Goal: Complete application form

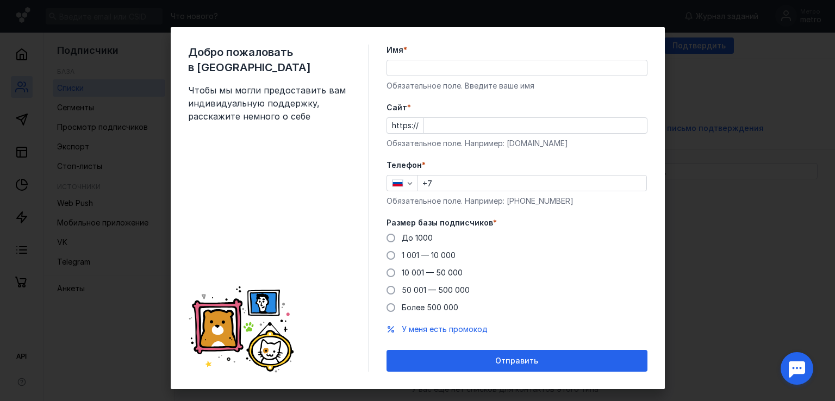
click at [742, 225] on div "Добро пожаловать в Sendsay Чтобы мы могли предоставить вам индивидуальную подде…" at bounding box center [417, 200] width 835 height 401
click at [430, 67] on input "Имя *" at bounding box center [517, 67] width 260 height 15
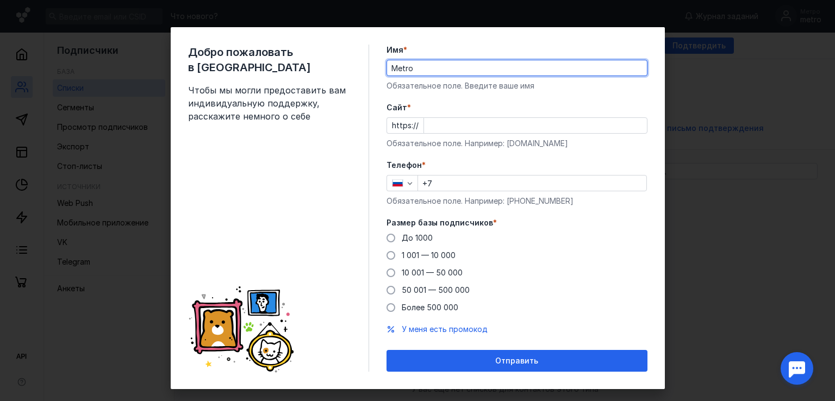
click at [425, 123] on input "Cайт *" at bounding box center [535, 125] width 223 height 15
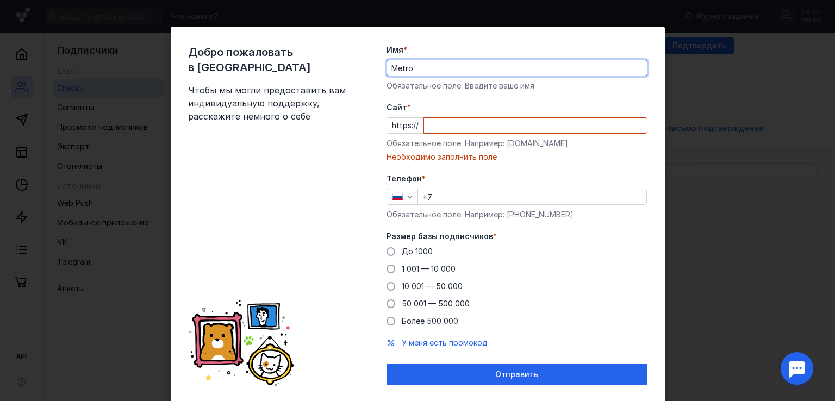
drag, startPoint x: 392, startPoint y: 67, endPoint x: 382, endPoint y: 67, distance: 9.2
click at [387, 67] on input "Metro" at bounding box center [517, 67] width 260 height 15
click at [404, 66] on input "Metro" at bounding box center [517, 67] width 260 height 15
click at [414, 82] on div "Обязательное поле. Введите ваше имя" at bounding box center [517, 85] width 261 height 11
drag, startPoint x: 417, startPoint y: 70, endPoint x: 325, endPoint y: 70, distance: 91.9
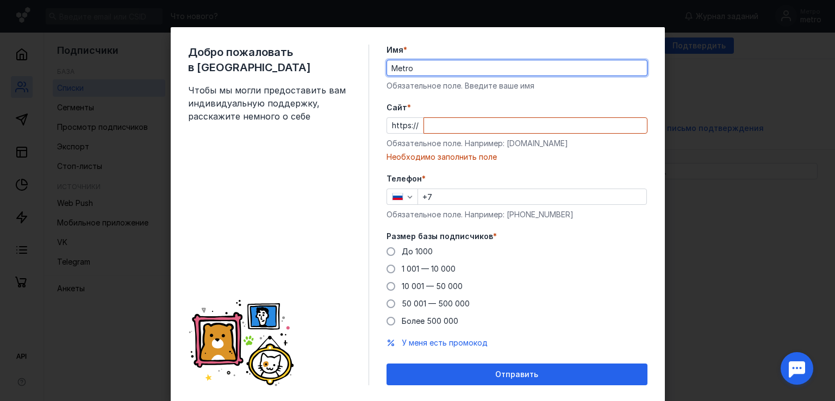
click at [325, 70] on div "Добро пожаловать в Sendsay Чтобы мы могли предоставить вам индивидуальную подде…" at bounding box center [418, 215] width 494 height 376
paste input "m"
type input "metro"
click at [433, 125] on input "Cайт *" at bounding box center [535, 125] width 223 height 15
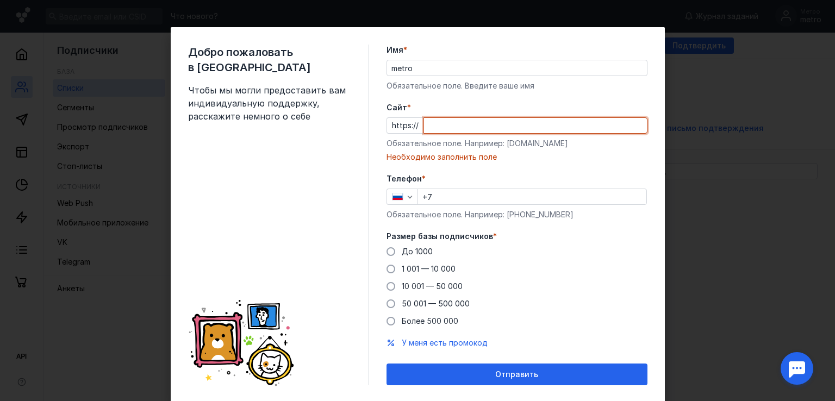
paste input "[DOMAIN_NAME][URL]"
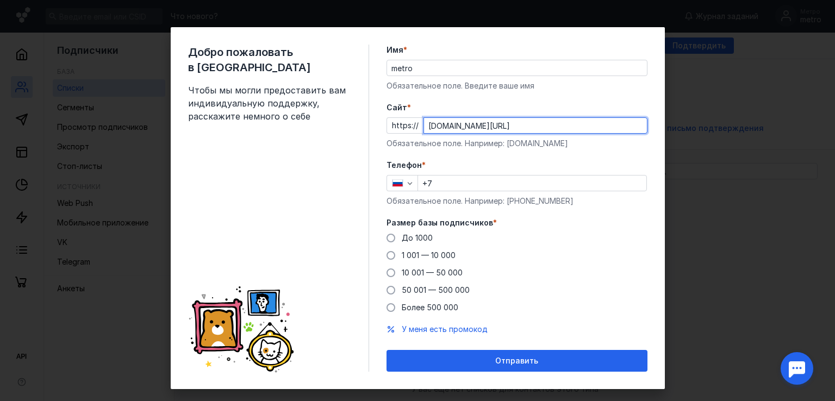
type input "[DOMAIN_NAME][URL]"
click at [422, 67] on input "metro" at bounding box center [517, 67] width 260 height 15
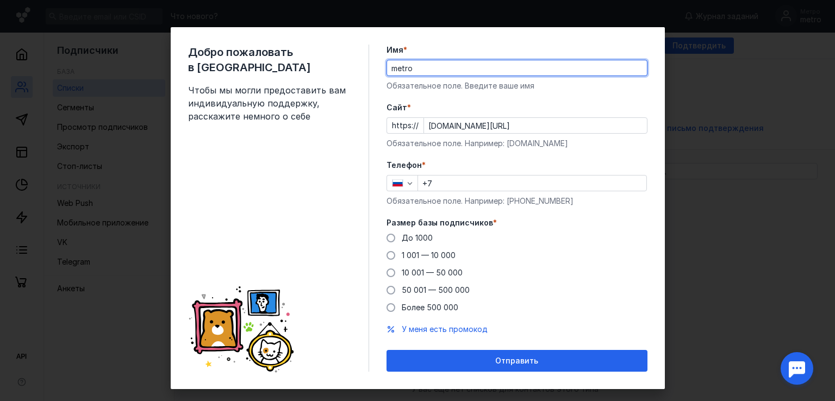
click at [586, 160] on label "Телефон *" at bounding box center [517, 165] width 261 height 11
click at [442, 181] on input "+7" at bounding box center [532, 183] width 228 height 15
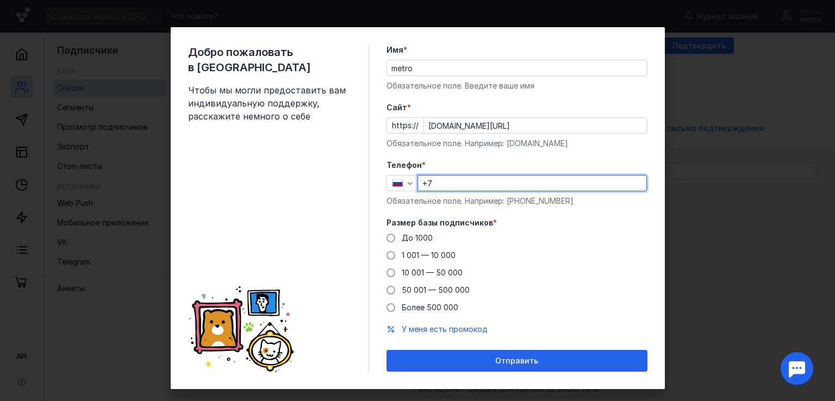
paste input "[PHONE_NUMBER]"
click at [433, 182] on input "[PHONE_NUMBER]" at bounding box center [532, 183] width 228 height 15
drag, startPoint x: 466, startPoint y: 185, endPoint x: 430, endPoint y: 186, distance: 35.9
click at [430, 186] on input "[PHONE_NUMBER]" at bounding box center [532, 183] width 228 height 15
paste input "5"
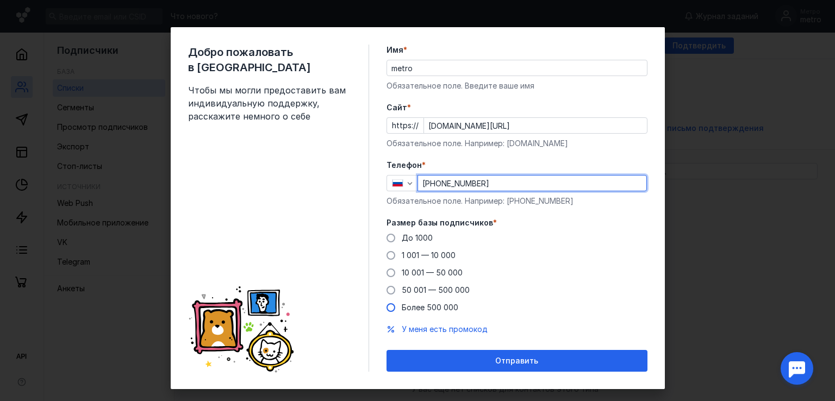
type input "[PHONE_NUMBER]"
click at [416, 309] on span "Более 500 000" at bounding box center [430, 307] width 57 height 9
click at [0, 0] on input "Более 500 000" at bounding box center [0, 0] width 0 height 0
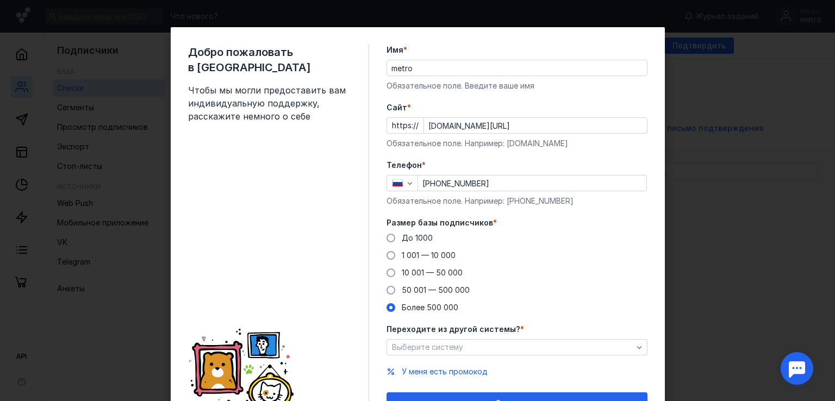
scroll to position [58, 0]
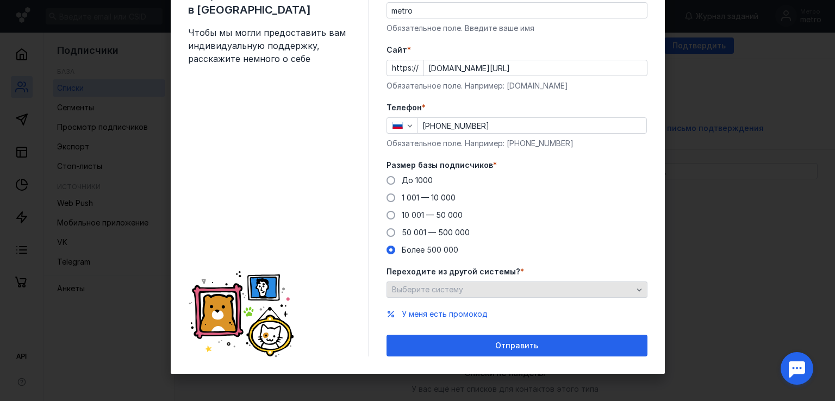
click at [535, 286] on div "Выберите систему" at bounding box center [512, 290] width 246 height 9
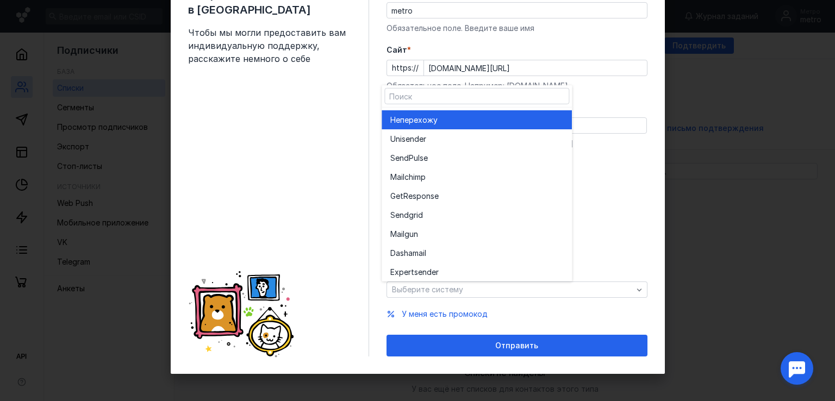
click at [418, 123] on span "перехожу" at bounding box center [419, 119] width 38 height 11
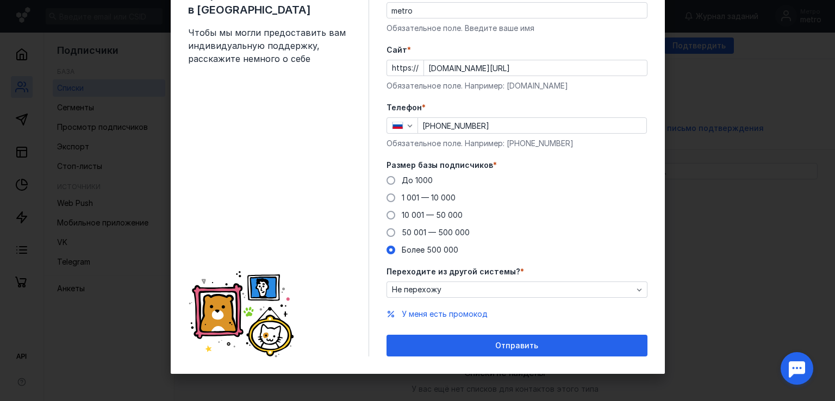
scroll to position [0, 0]
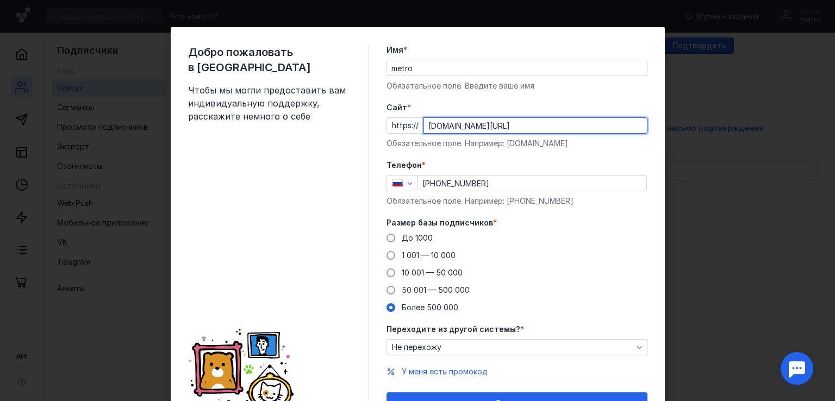
click at [513, 127] on input "[DOMAIN_NAME][URL]" at bounding box center [535, 125] width 223 height 15
type input "[DOMAIN_NAME][URL]"
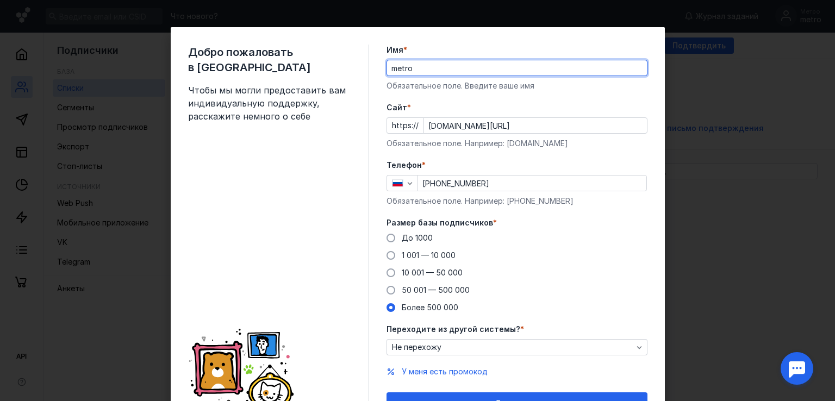
drag, startPoint x: 421, startPoint y: 68, endPoint x: 475, endPoint y: 66, distance: 53.9
click at [475, 66] on input "metro" at bounding box center [517, 67] width 260 height 15
drag, startPoint x: 387, startPoint y: 68, endPoint x: 366, endPoint y: 68, distance: 20.7
click at [366, 68] on div "Добро пожаловать в Sendsay Чтобы мы могли предоставить вам индивидуальную подде…" at bounding box center [418, 229] width 494 height 405
drag, startPoint x: 439, startPoint y: 61, endPoint x: 508, endPoint y: 64, distance: 68.6
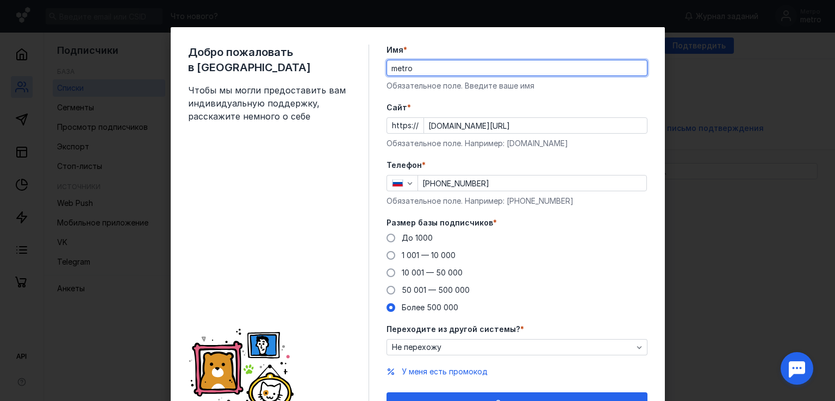
click at [505, 64] on input "metro" at bounding box center [517, 67] width 260 height 15
click at [604, 88] on div "Обязательное поле. Введите ваше имя" at bounding box center [517, 85] width 261 height 11
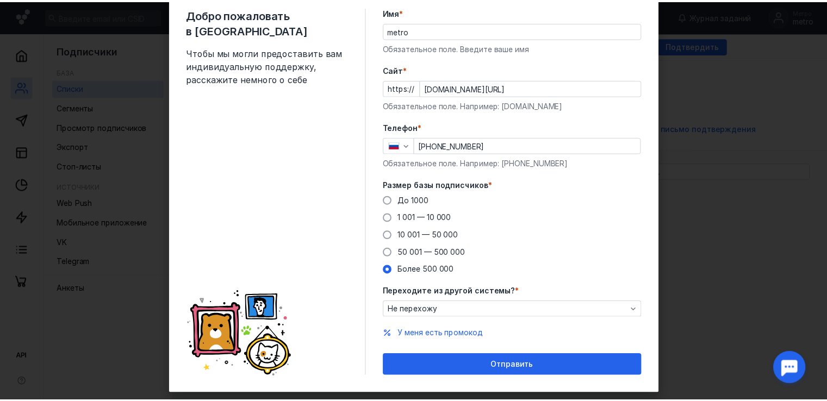
scroll to position [58, 0]
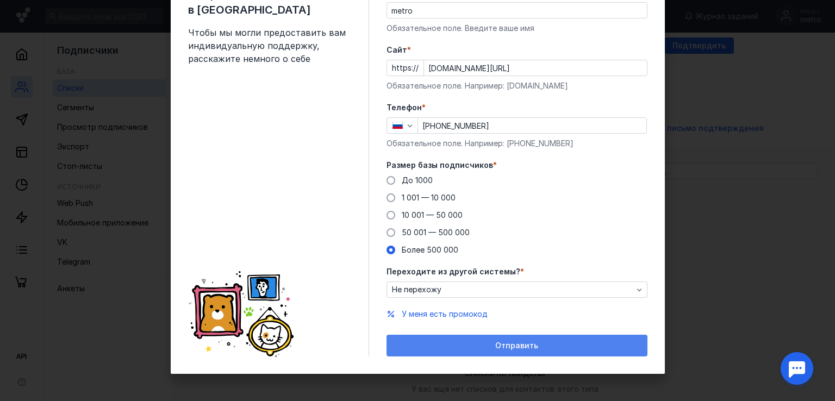
click at [530, 344] on span "Отправить" at bounding box center [516, 346] width 43 height 9
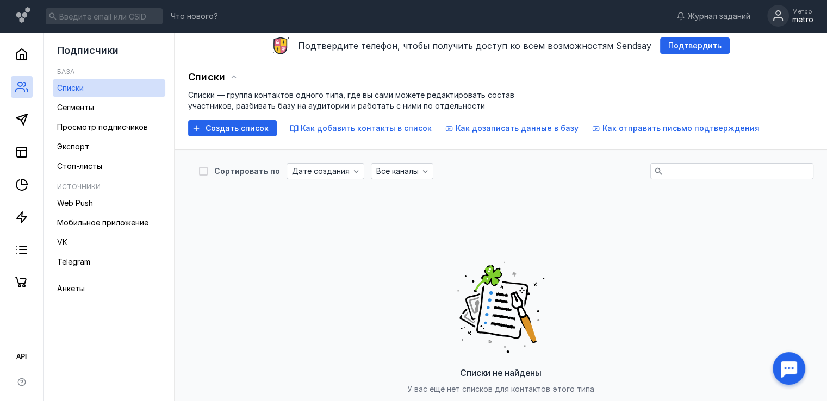
click at [804, 18] on div "metro" at bounding box center [802, 19] width 21 height 9
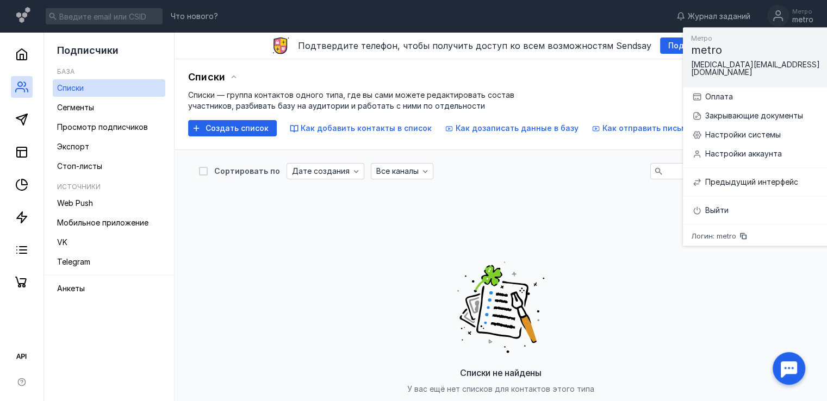
click at [369, 211] on div "Списки не найдены У вас ещё нет списков для контактов этого типа Создать список" at bounding box center [501, 337] width 604 height 272
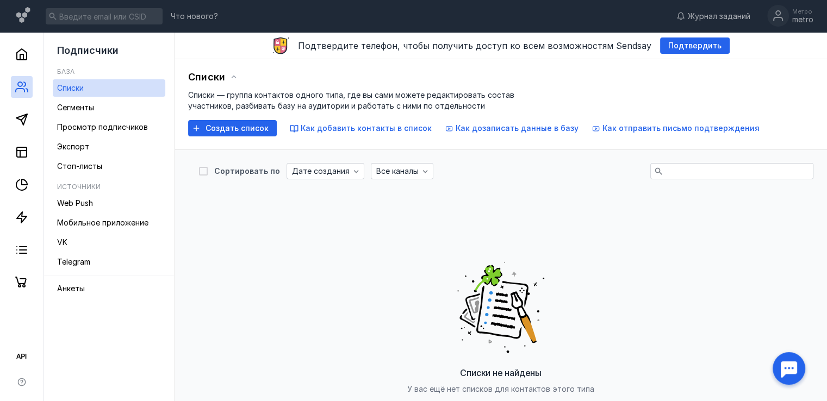
click at [289, 294] on div "Списки не найдены У вас ещё нет списков для контактов этого типа Создать список" at bounding box center [501, 337] width 604 height 272
